Goal: Complete application form

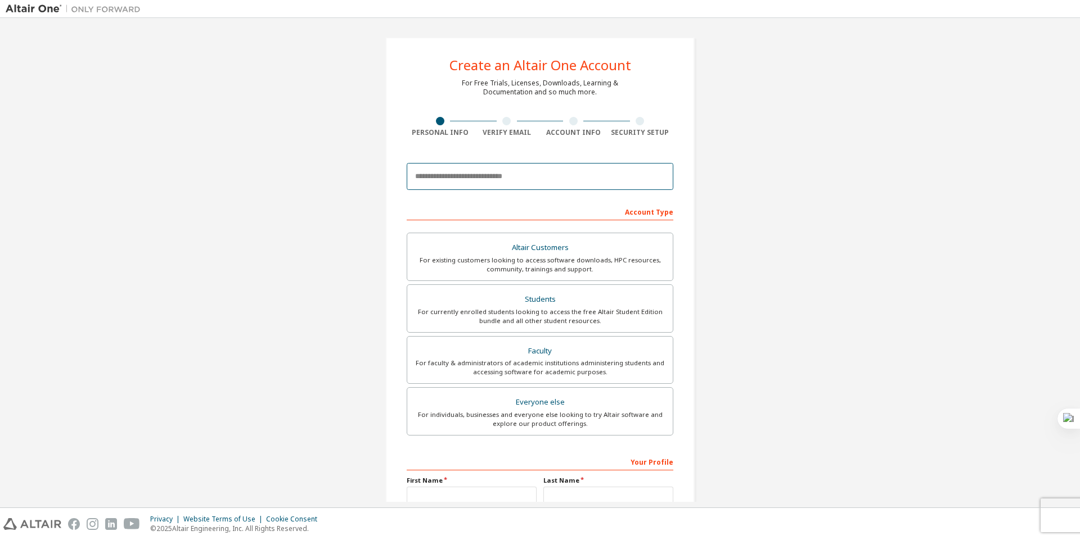
click at [504, 187] on input "email" at bounding box center [540, 176] width 267 height 27
click at [625, 72] on div "Create an Altair One Account" at bounding box center [540, 64] width 182 height 13
click at [594, 173] on input "email" at bounding box center [540, 176] width 267 height 27
type input "**********"
drag, startPoint x: 613, startPoint y: 168, endPoint x: 565, endPoint y: 173, distance: 48.6
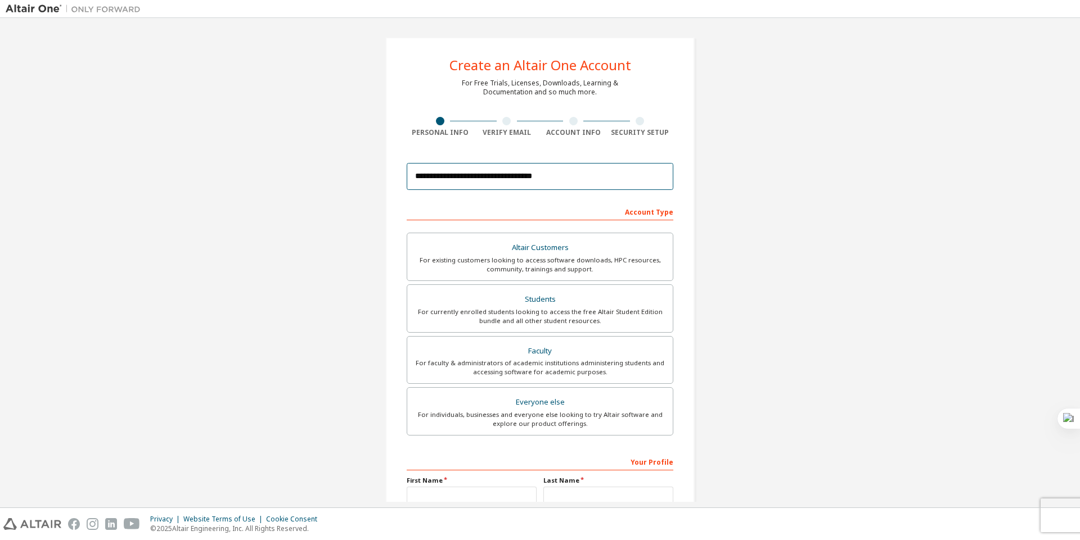
click at [565, 173] on input "**********" at bounding box center [540, 176] width 267 height 27
click at [560, 200] on form "**********" at bounding box center [540, 377] width 267 height 441
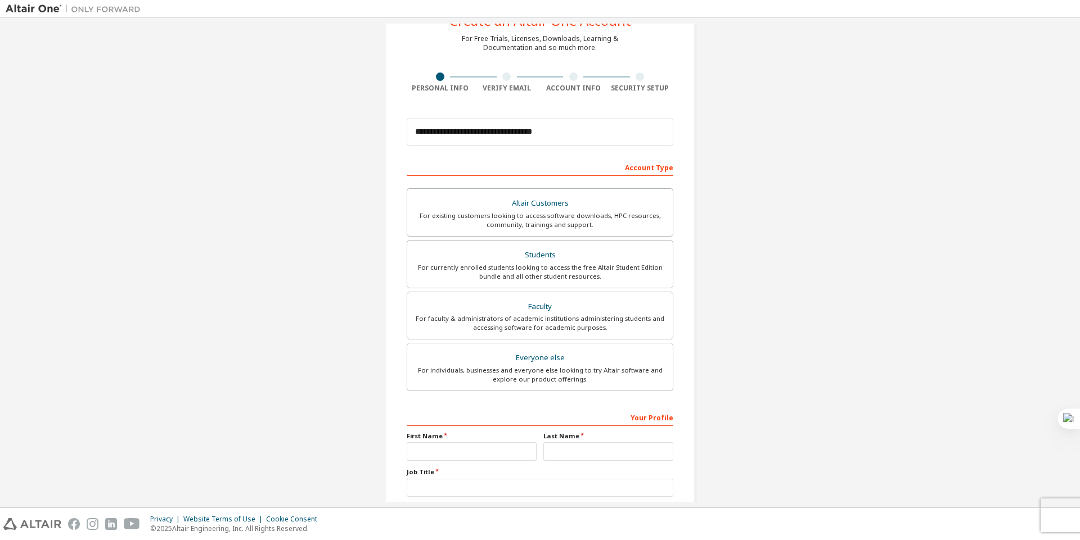
scroll to position [67, 0]
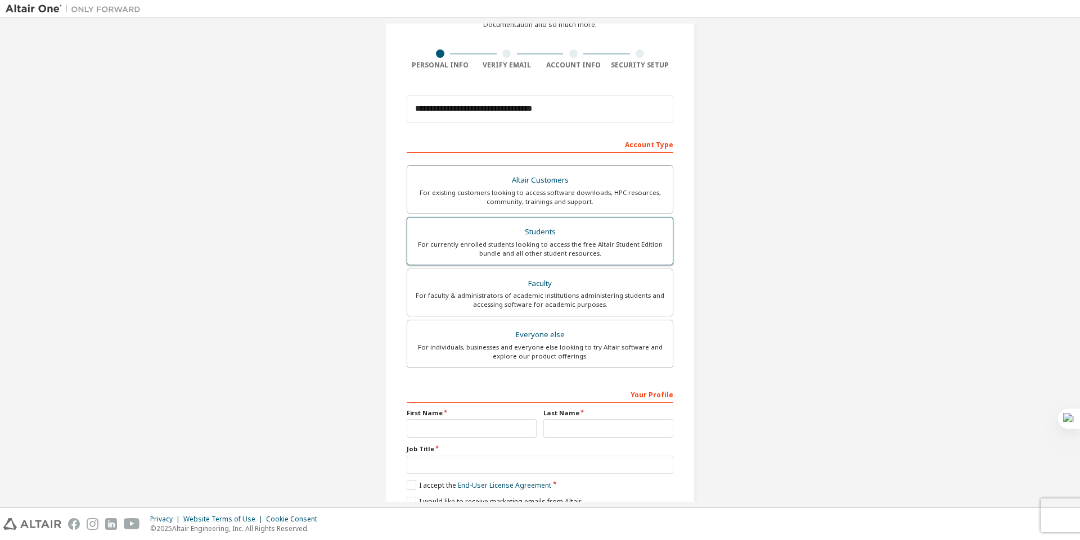
click at [551, 244] on div "For currently enrolled students looking to access the free Altair Student Editi…" at bounding box center [540, 249] width 252 height 18
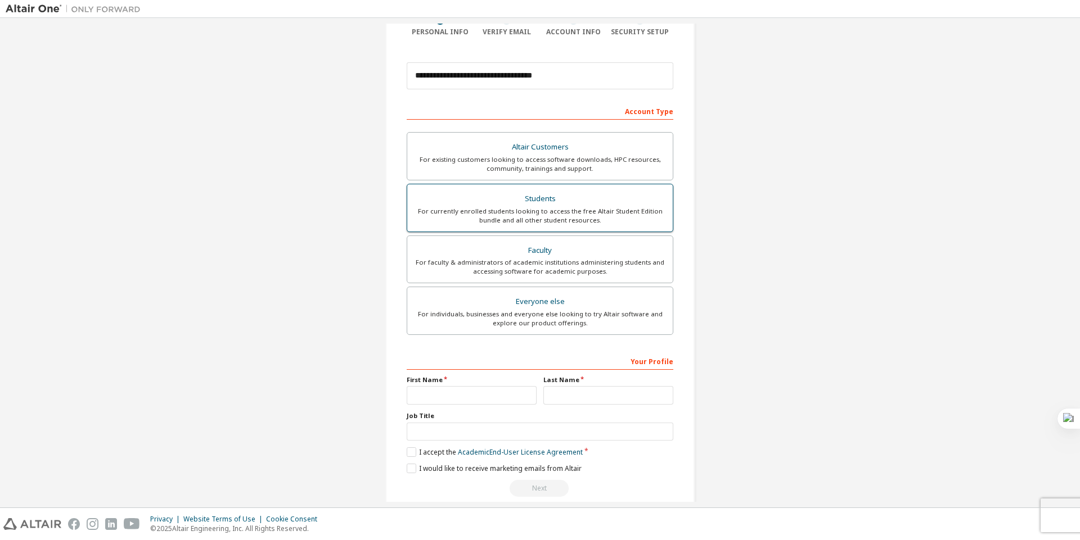
scroll to position [117, 0]
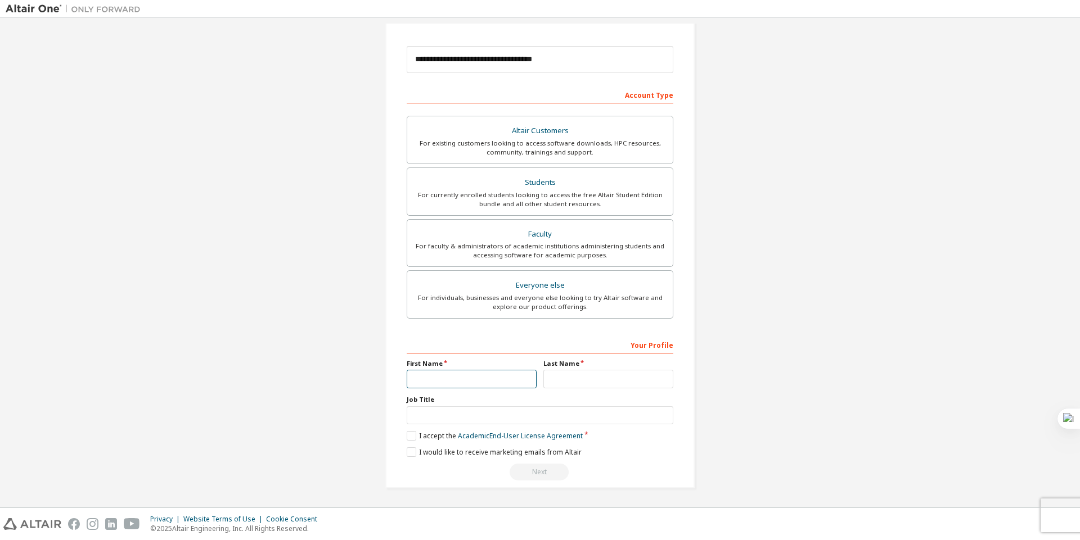
click at [501, 383] on input "text" at bounding box center [472, 379] width 130 height 19
type input "*****"
click at [413, 439] on label "I accept the Academic End-User License Agreement" at bounding box center [495, 436] width 176 height 10
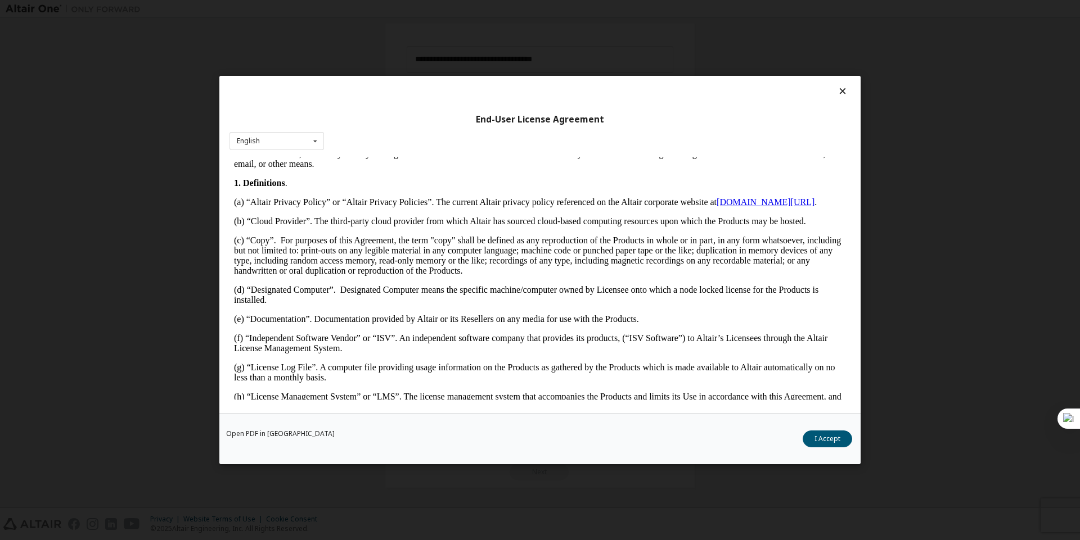
scroll to position [337, 0]
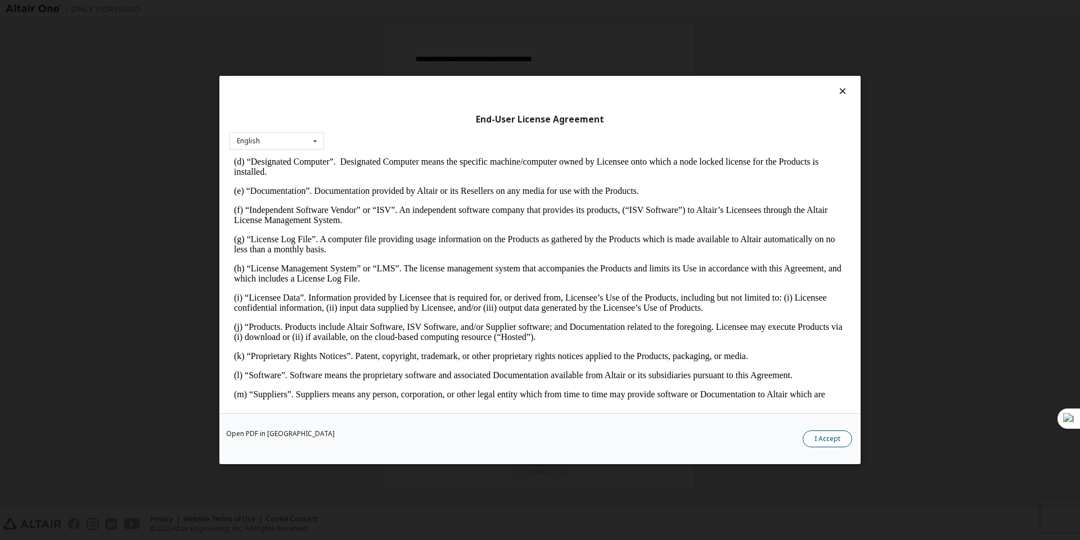
click at [830, 445] on button "I Accept" at bounding box center [827, 439] width 49 height 17
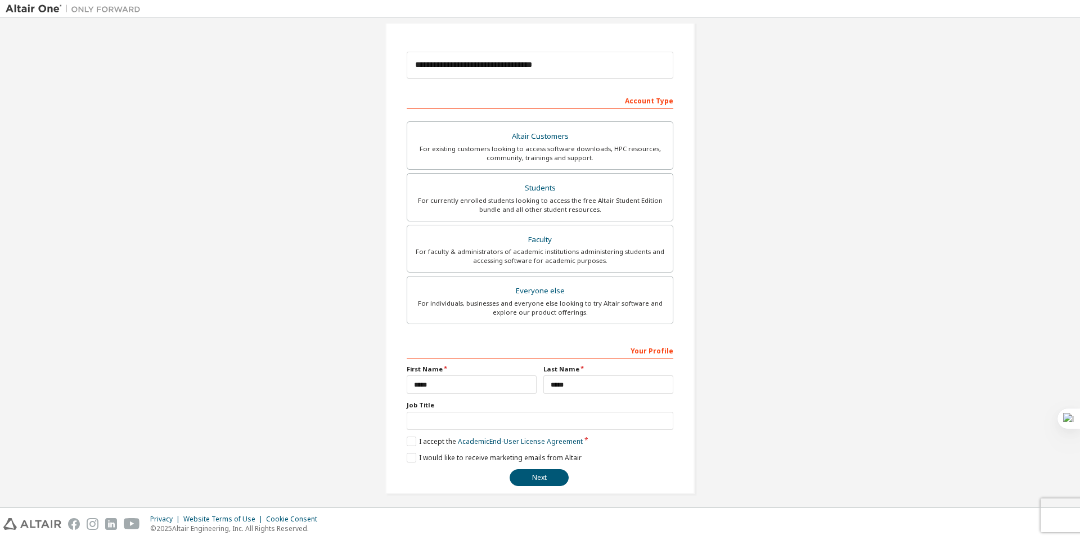
scroll to position [117, 0]
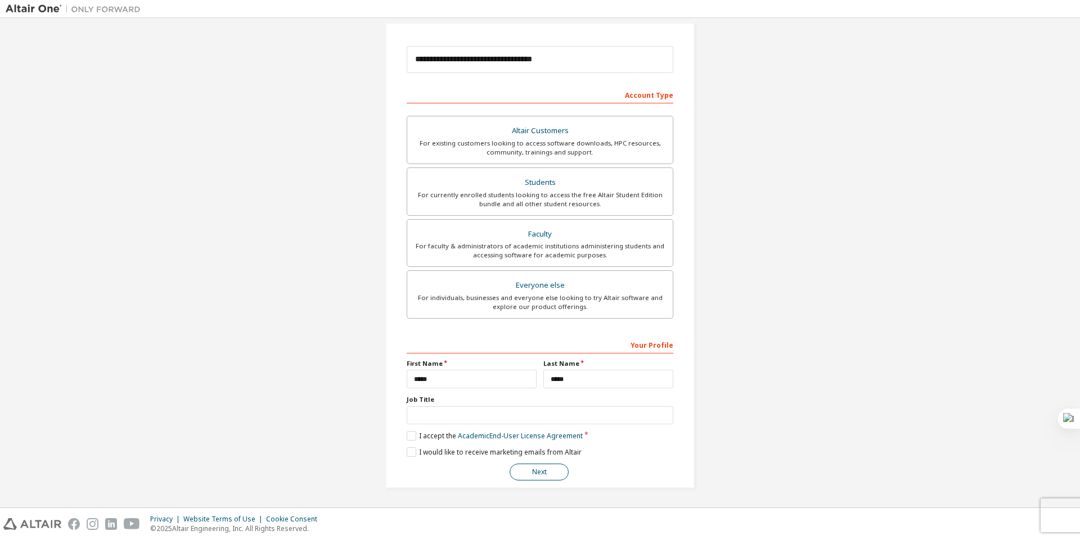
click at [562, 475] on button "Next" at bounding box center [539, 472] width 59 height 17
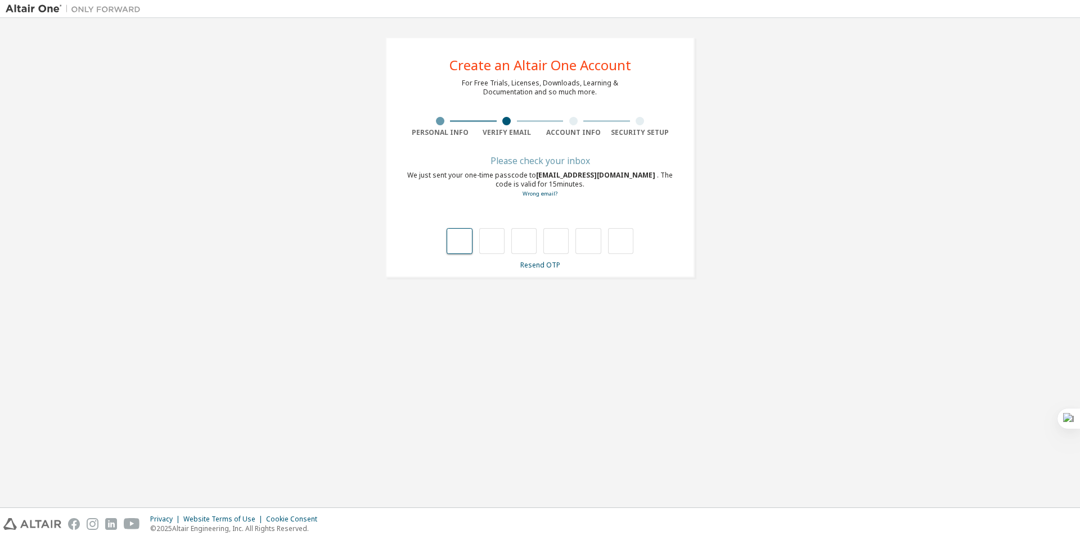
type input "*"
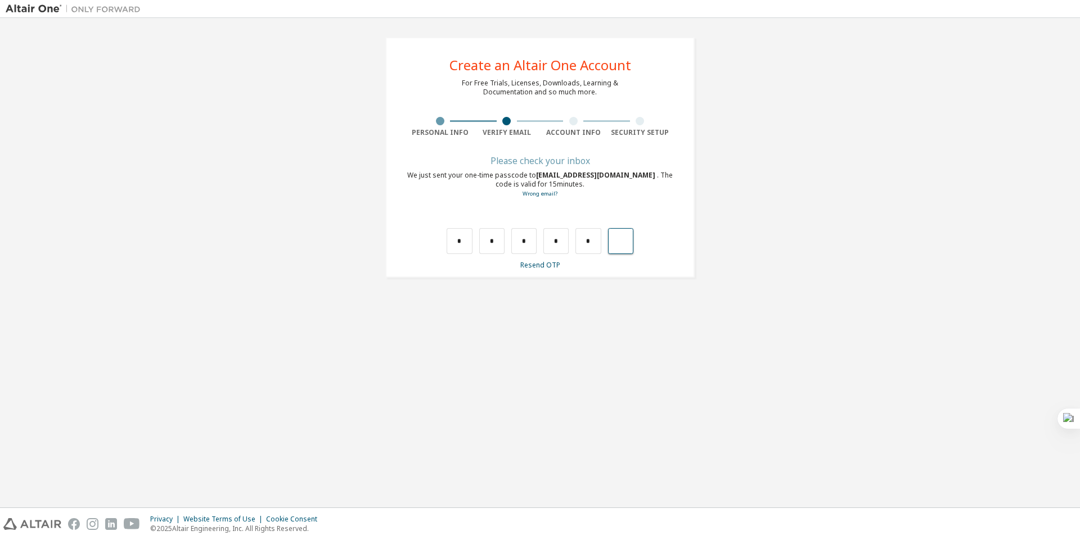
type input "*"
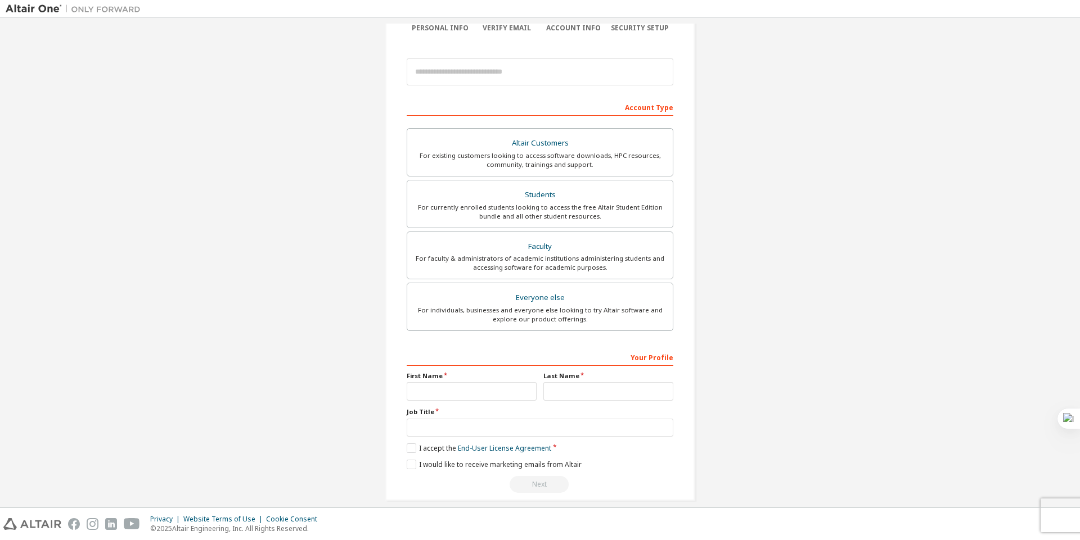
scroll to position [117, 0]
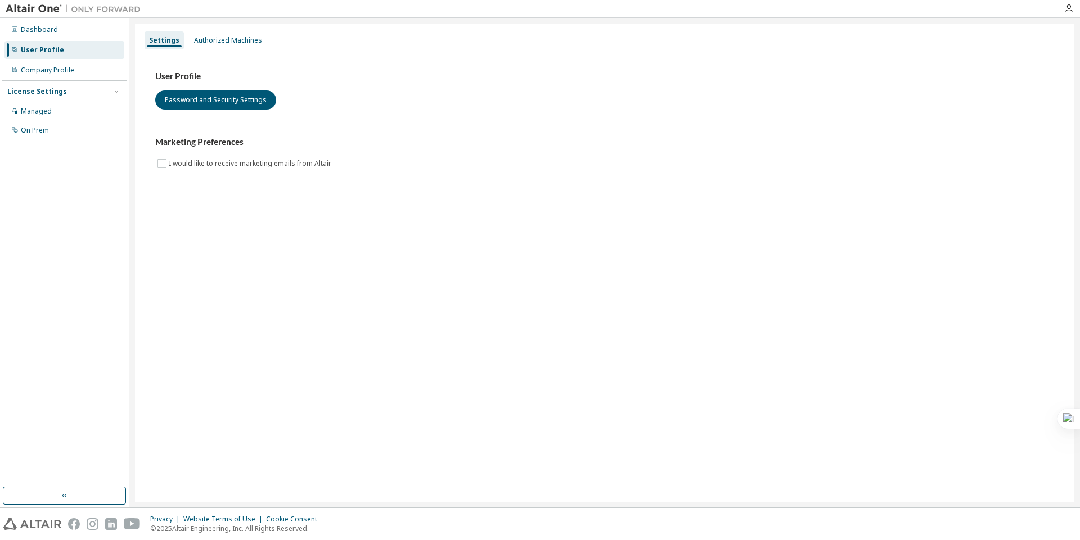
drag, startPoint x: 48, startPoint y: 30, endPoint x: 44, endPoint y: 42, distance: 11.9
click at [46, 40] on div "Dashboard User Profile Company Profile License Settings Managed On Prem" at bounding box center [64, 80] width 125 height 121
click at [49, 27] on div "Dashboard" at bounding box center [39, 29] width 37 height 9
